Goal: Information Seeking & Learning: Learn about a topic

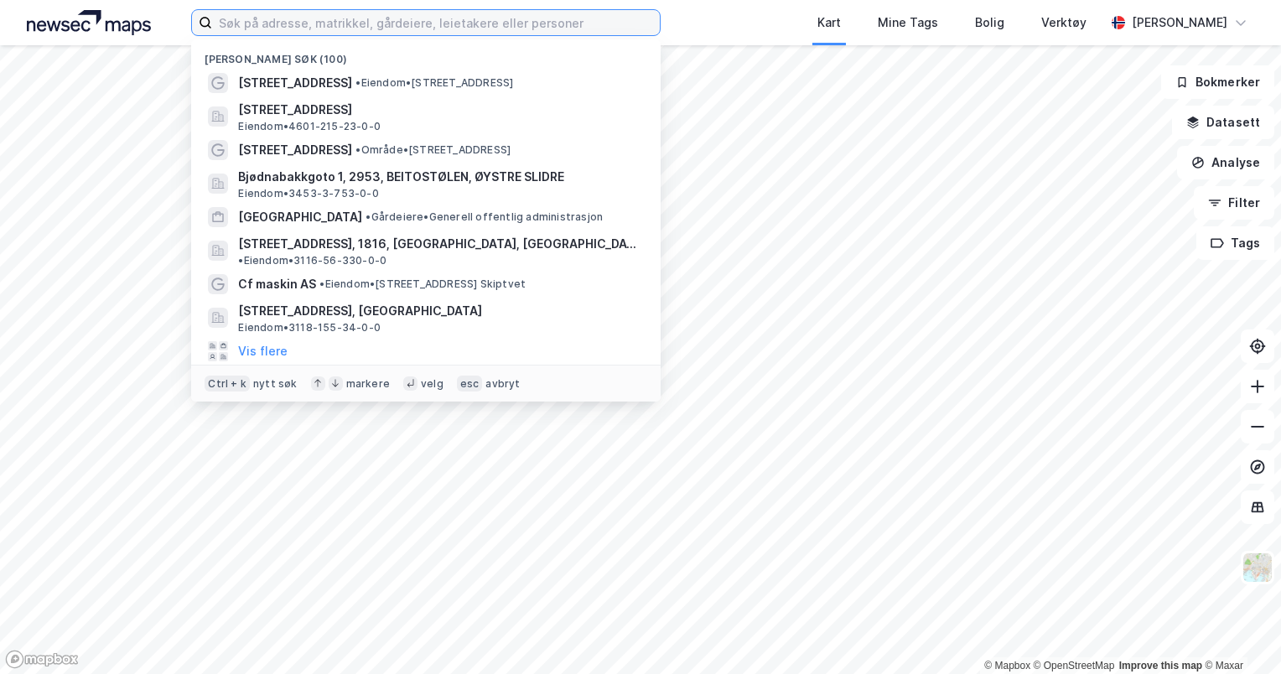
click at [608, 17] on input at bounding box center [436, 22] width 448 height 25
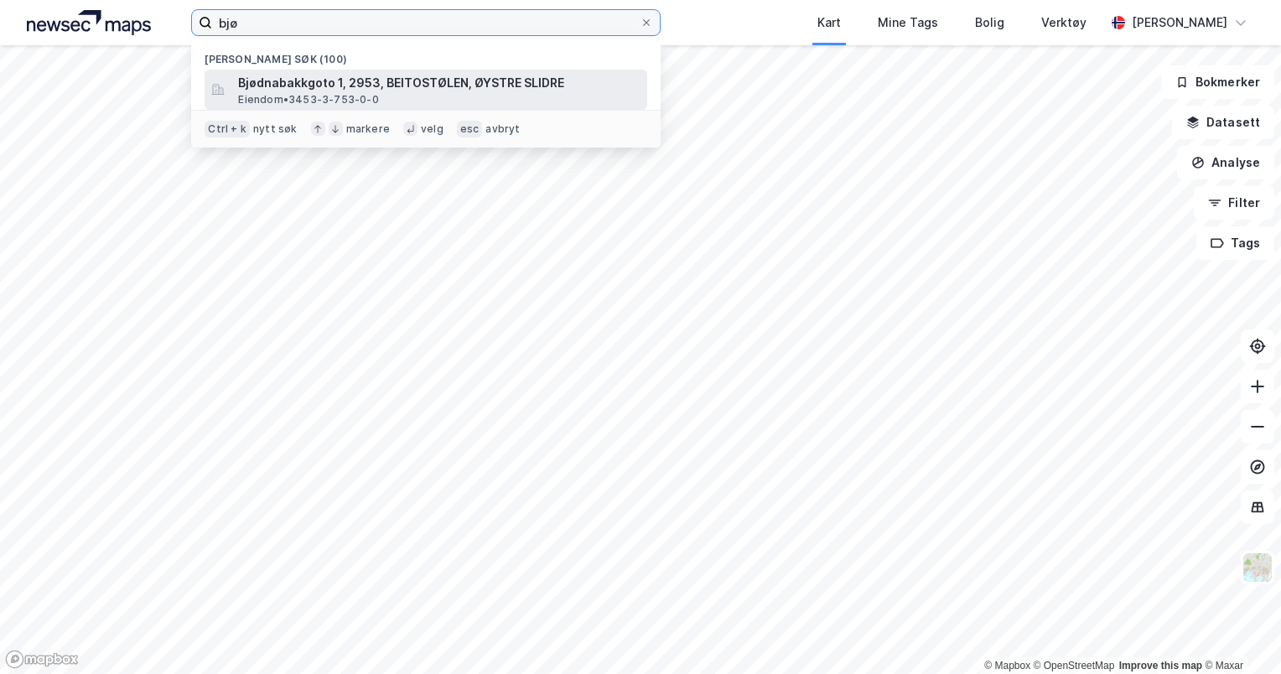
type input "bjø"
click at [525, 94] on div "Bjødnabakkgoto 1, 2953, BEITOSTØLEN, ØYSTRE SLIDRE Eiendom • 3453-3-753-0-0" at bounding box center [441, 90] width 406 height 34
